Goal: Task Accomplishment & Management: Use online tool/utility

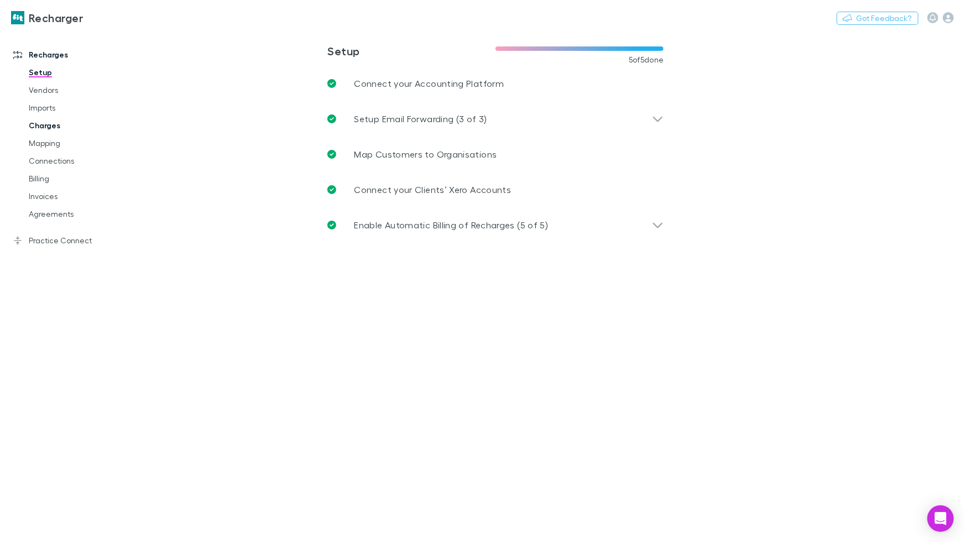
click at [42, 129] on link "Charges" at bounding box center [79, 126] width 122 height 18
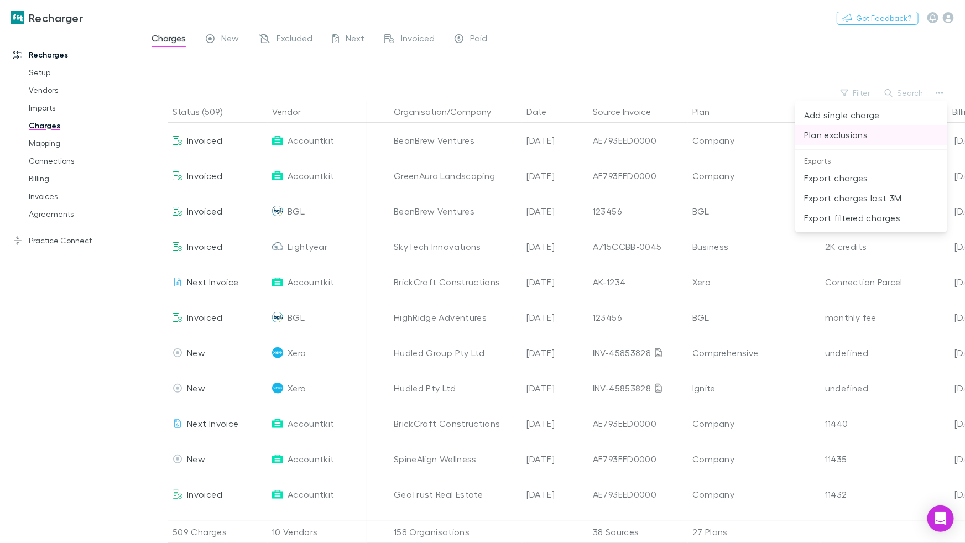
click at [846, 133] on p "Plan exclusions" at bounding box center [871, 134] width 134 height 13
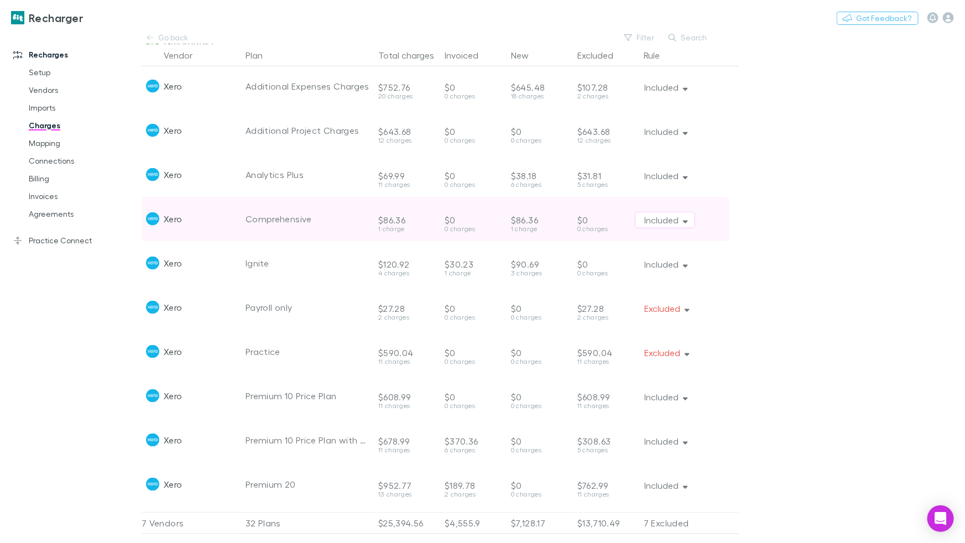
scroll to position [468, 0]
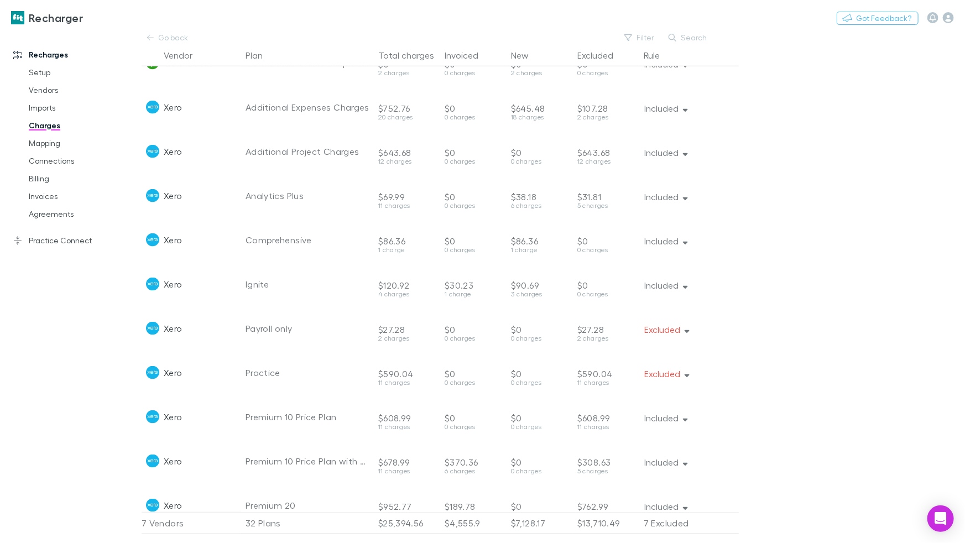
click at [56, 18] on h3 "Recharger" at bounding box center [56, 17] width 54 height 13
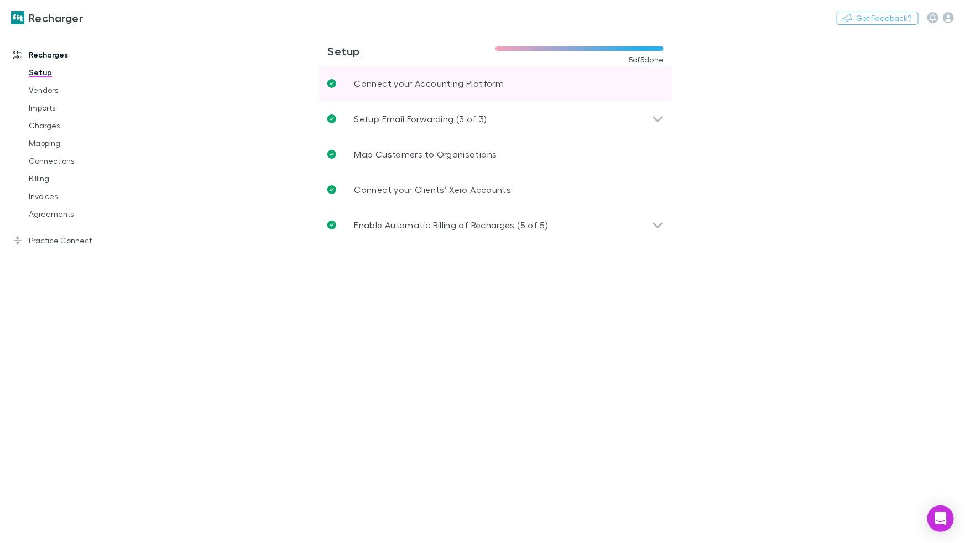
click at [415, 81] on p "Connect your Accounting Platform" at bounding box center [429, 83] width 150 height 13
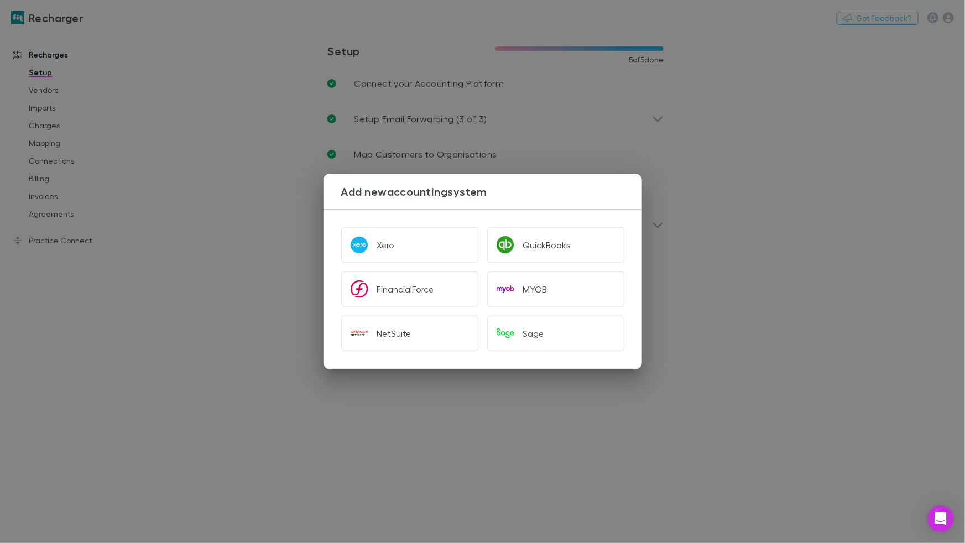
click at [75, 111] on div "Add new accounting system Xero QuickBooks FinancialForce MYOB NetSuite Sage" at bounding box center [482, 271] width 965 height 543
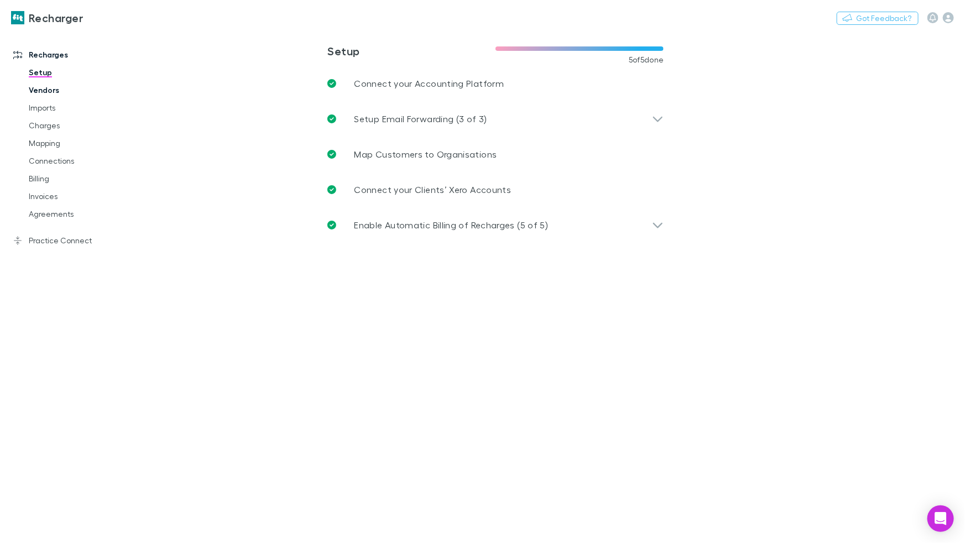
click at [35, 84] on link "Vendors" at bounding box center [79, 90] width 122 height 18
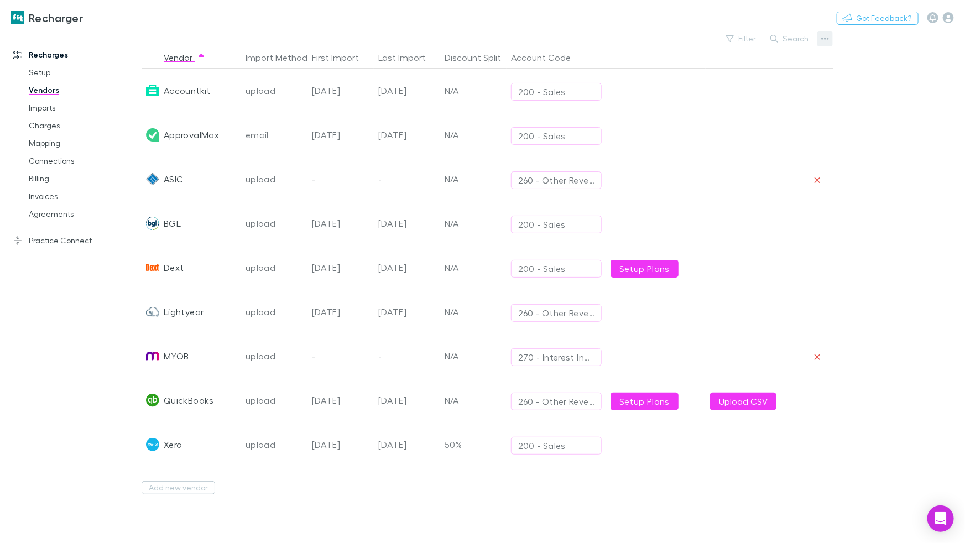
click at [826, 39] on icon "button" at bounding box center [825, 38] width 8 height 9
click at [769, 56] on p "Add New Vendor" at bounding box center [756, 60] width 134 height 13
